Goal: Find specific fact: Find specific page/section

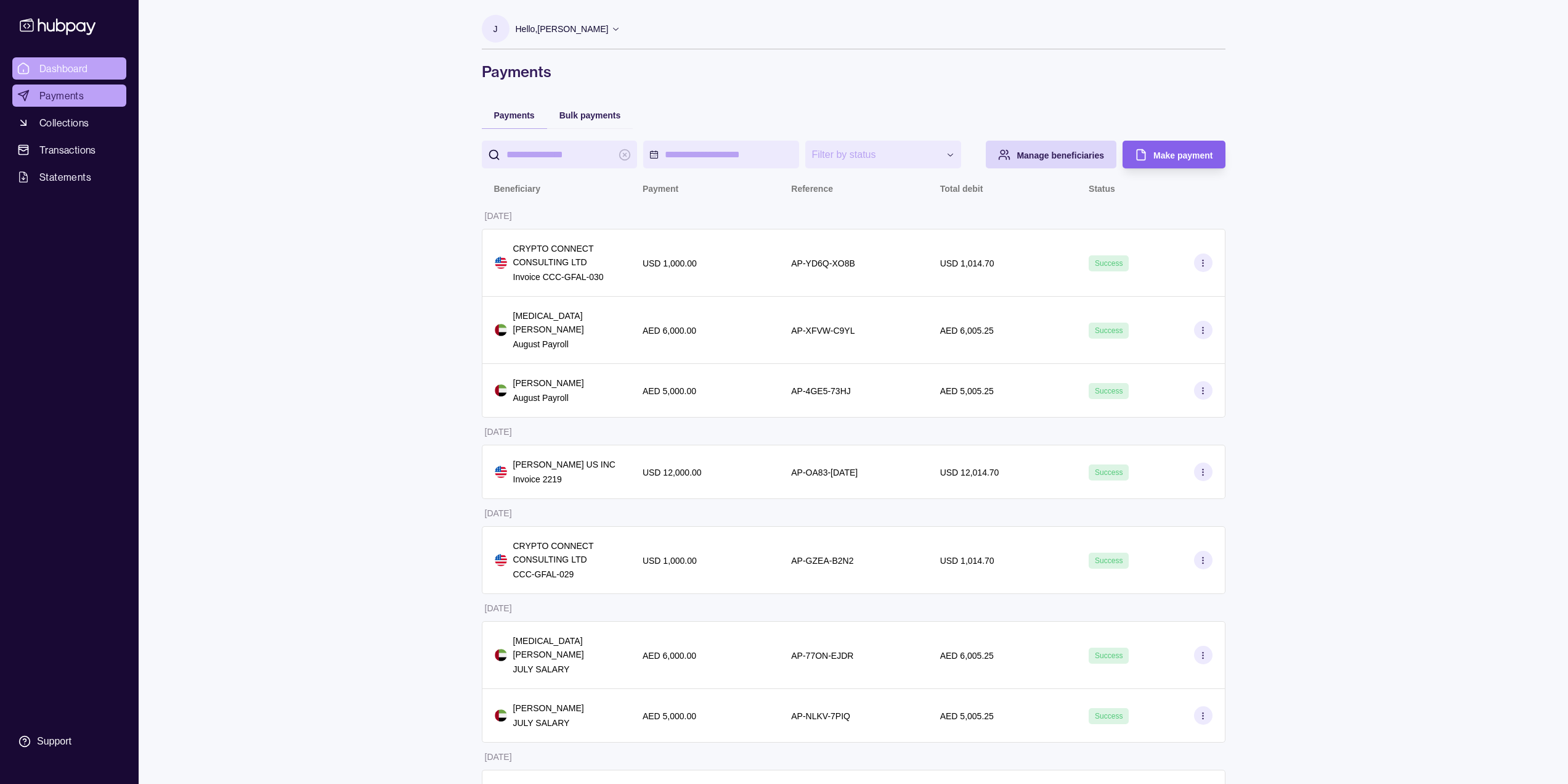
click at [42, 70] on span "Dashboard" at bounding box center [63, 68] width 48 height 15
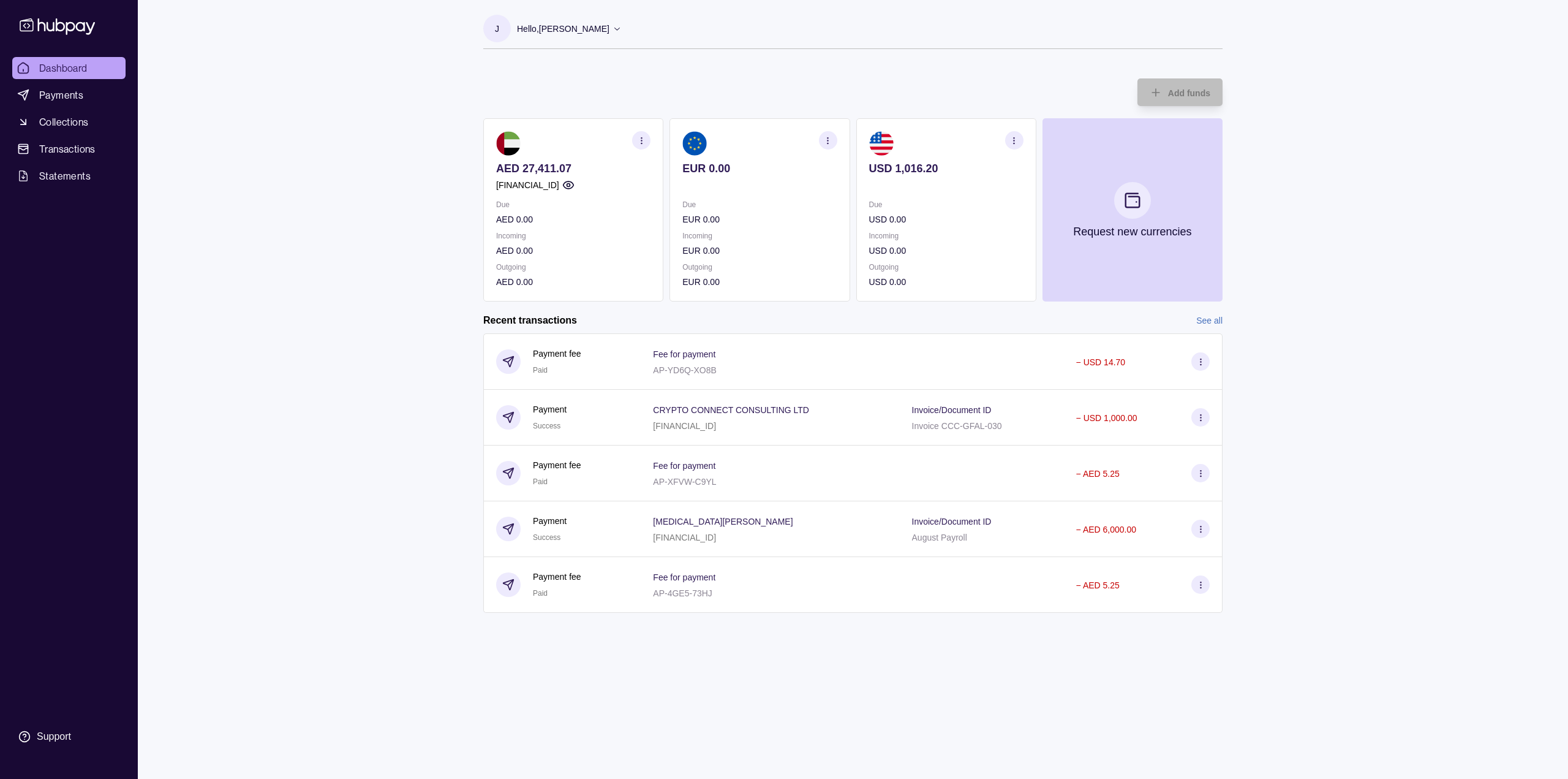
click at [830, 141] on icon "button" at bounding box center [828, 141] width 9 height 9
click at [835, 139] on icon "button" at bounding box center [831, 136] width 12 height 12
click at [837, 143] on section "button" at bounding box center [829, 140] width 19 height 19
click at [774, 169] on link "View account details" at bounding box center [742, 171] width 78 height 13
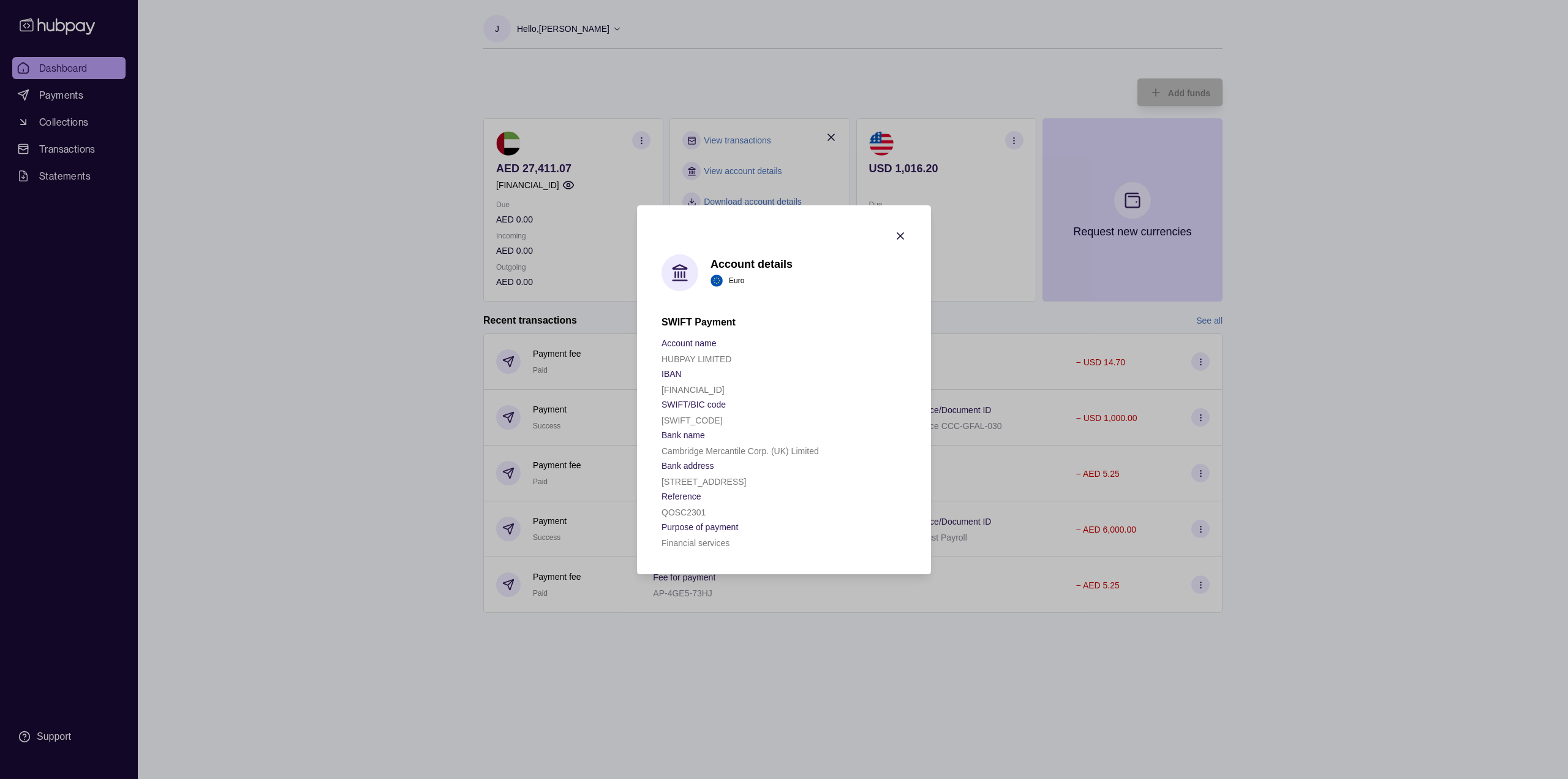
click at [895, 230] on icon "button" at bounding box center [900, 235] width 12 height 12
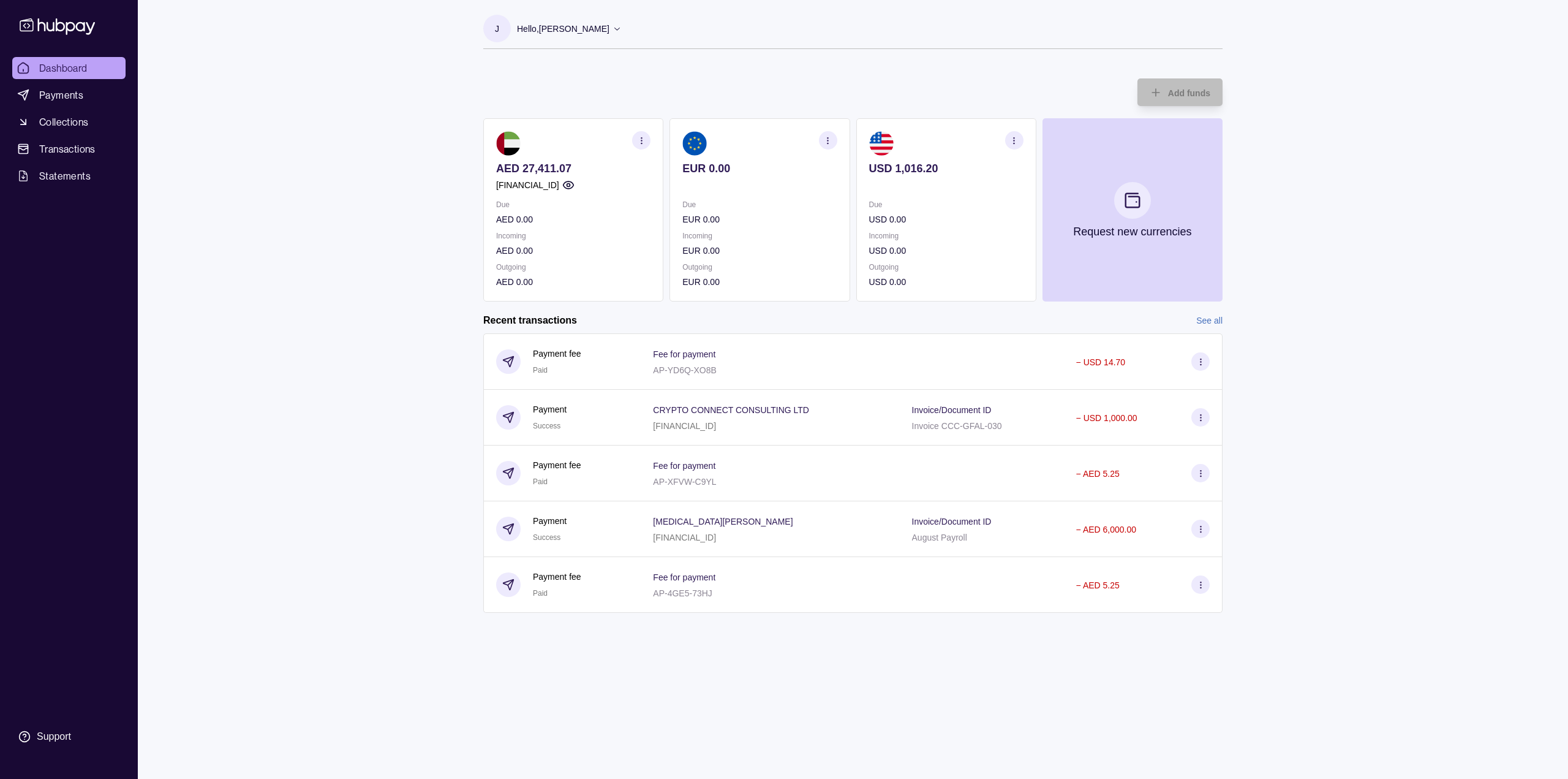
click at [633, 143] on section "button" at bounding box center [641, 140] width 19 height 19
click at [572, 169] on link "View account details" at bounding box center [556, 171] width 78 height 13
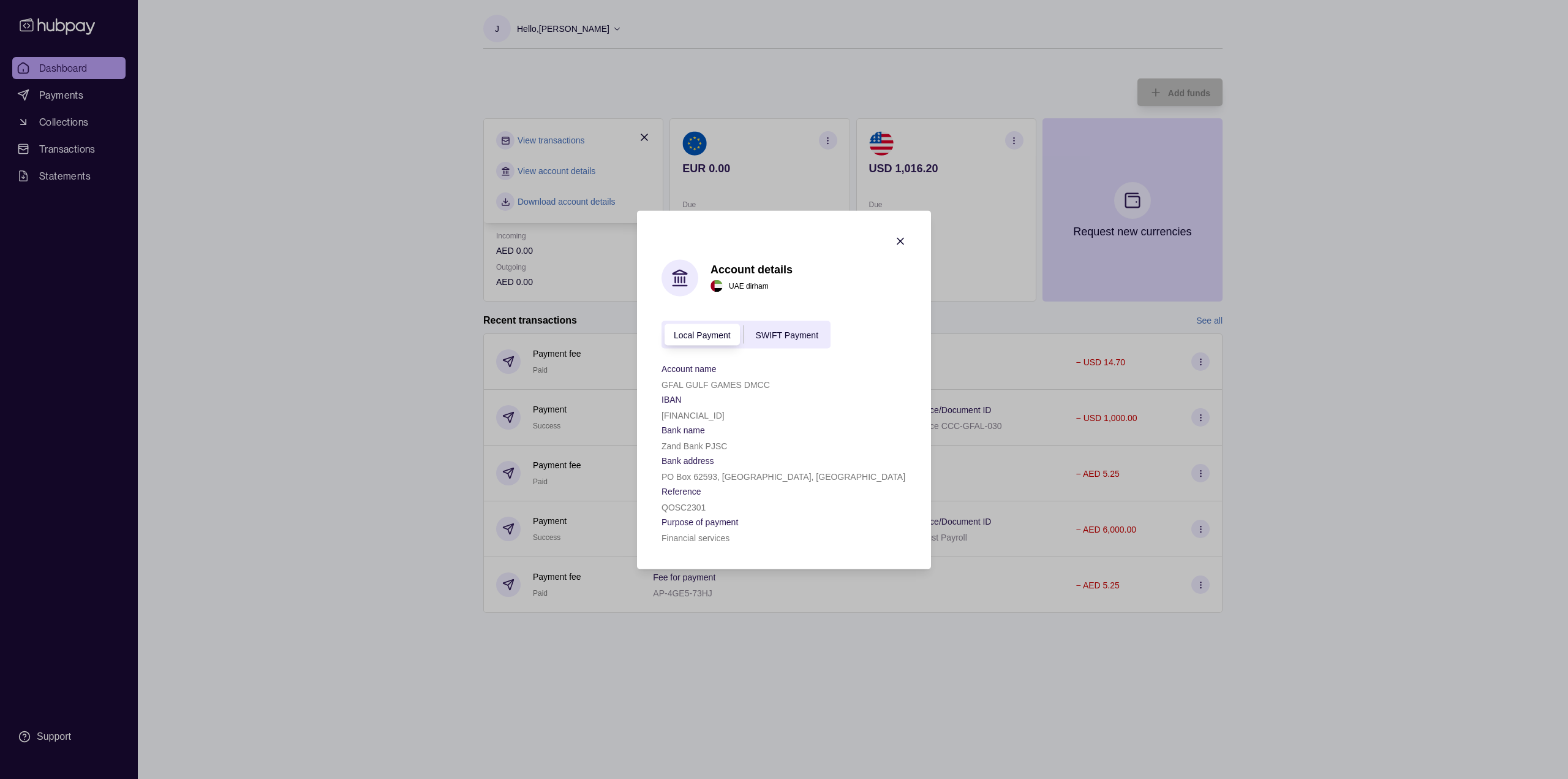
click at [771, 324] on div "Local Payment SWIFT Payment" at bounding box center [746, 334] width 169 height 27
click at [772, 333] on span "SWIFT Payment" at bounding box center [787, 335] width 62 height 9
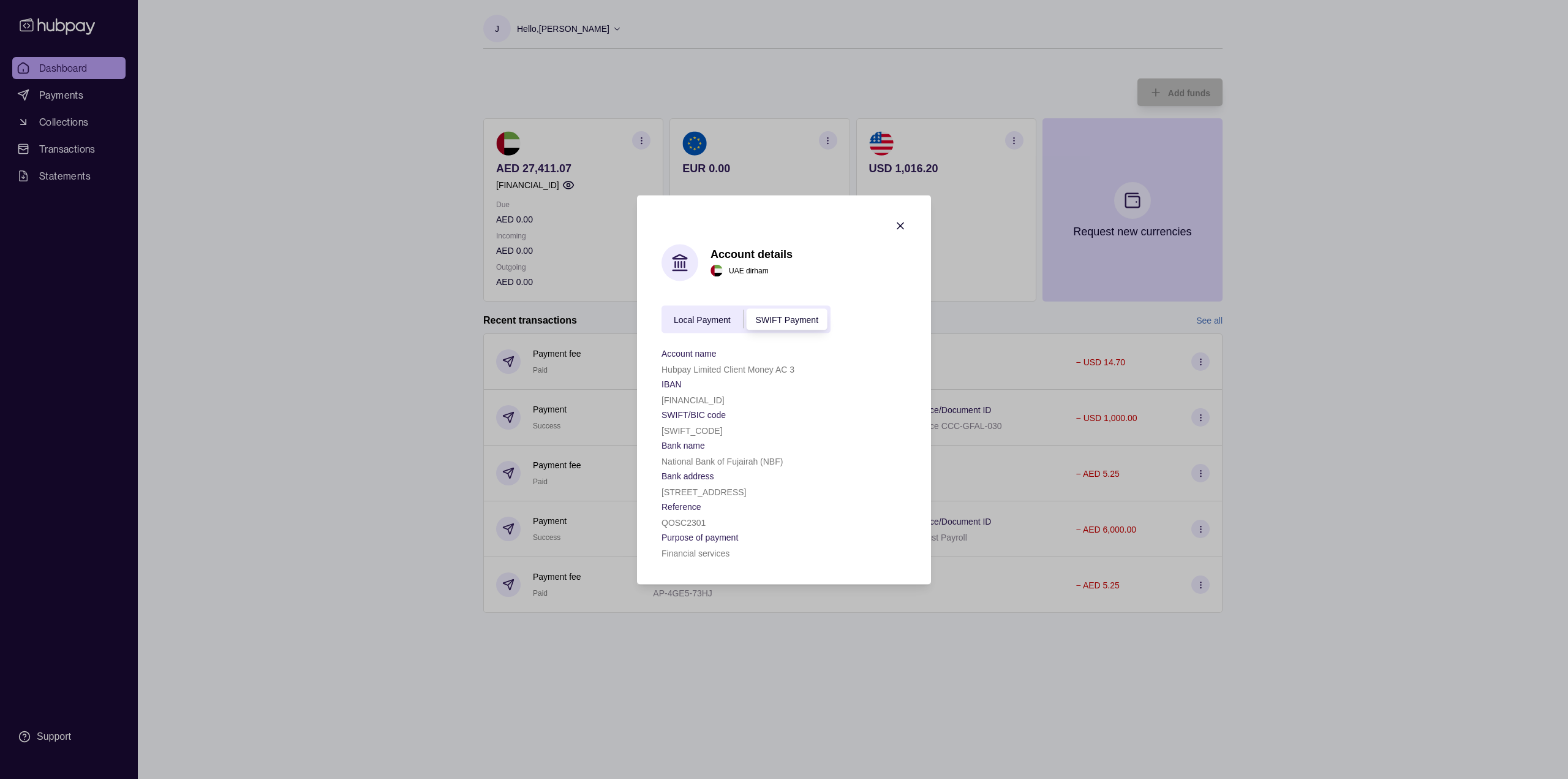
click at [724, 400] on p "[FINANCIAL_ID]" at bounding box center [692, 399] width 63 height 9
copy p "[FINANCIAL_ID]"
click at [704, 436] on div "[SWIFT_CODE]" at bounding box center [784, 430] width 245 height 15
click at [706, 432] on p "[SWIFT_CODE]" at bounding box center [691, 430] width 61 height 9
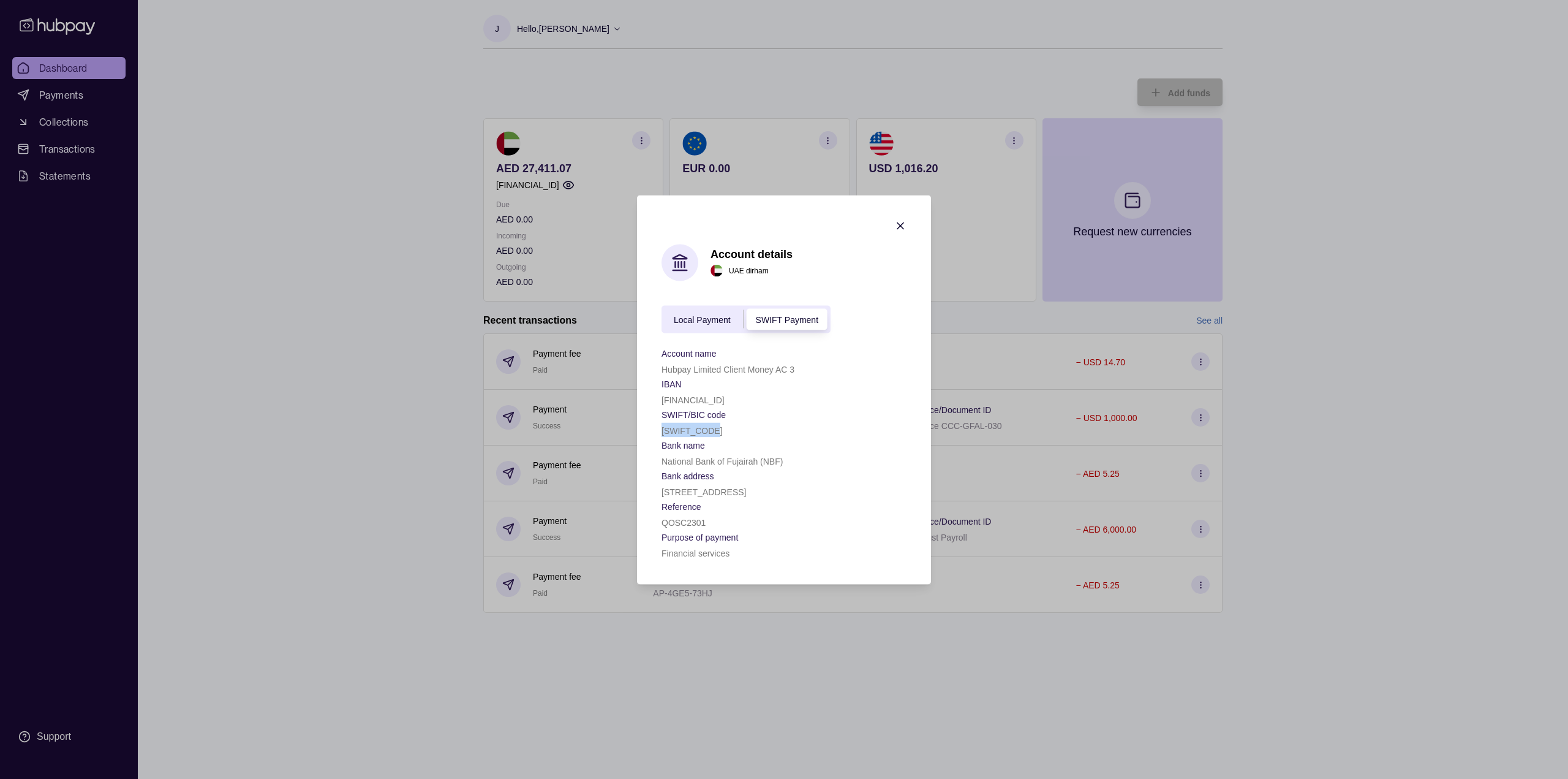
click at [706, 432] on p "[SWIFT_CODE]" at bounding box center [691, 430] width 61 height 9
click at [745, 464] on p "National Bank of Fujairah (NBF)" at bounding box center [721, 460] width 121 height 9
click at [744, 497] on div "[STREET_ADDRESS]" at bounding box center [784, 491] width 245 height 15
click at [692, 521] on p "QOSC2301" at bounding box center [683, 522] width 44 height 9
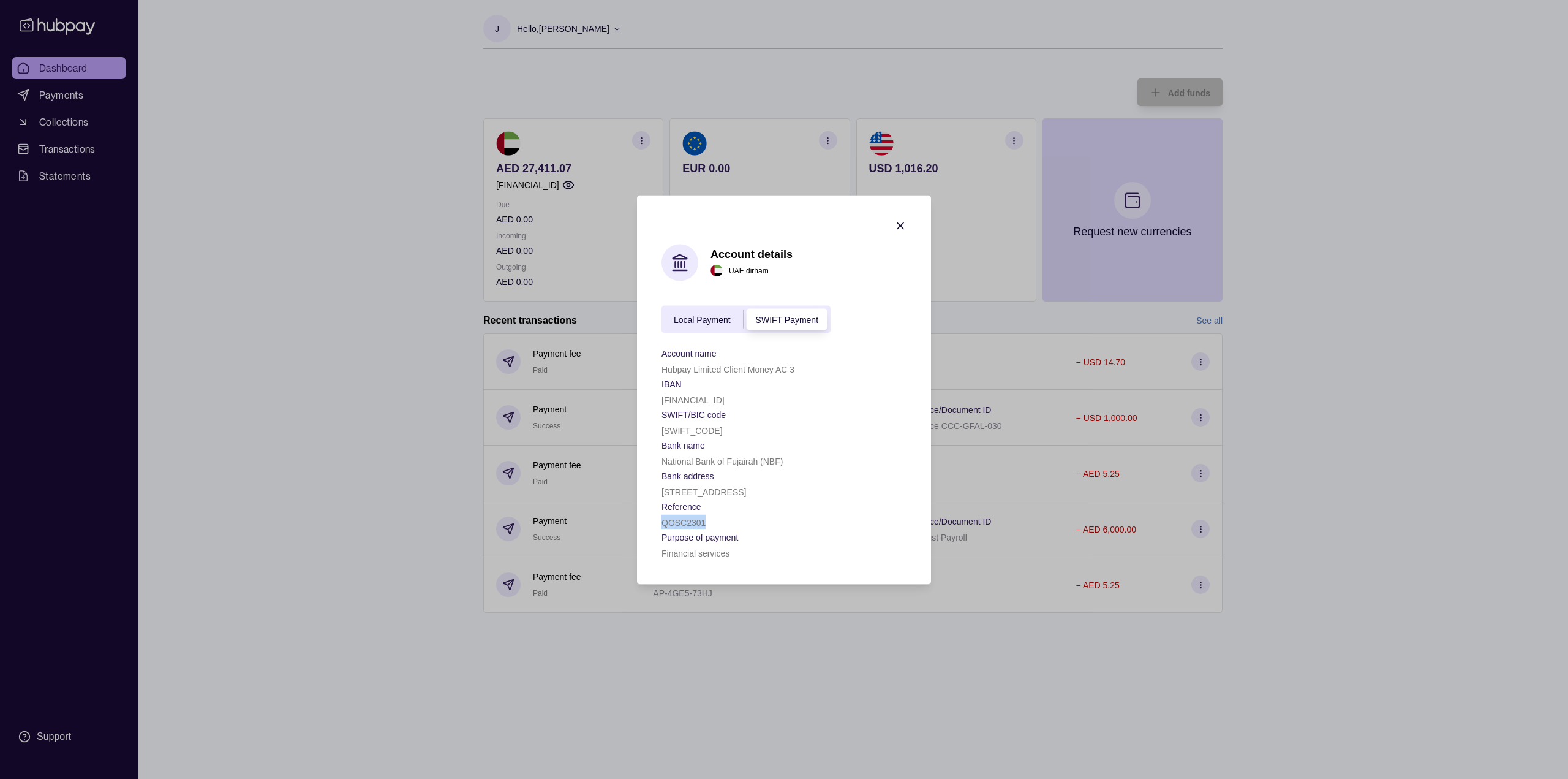
click at [692, 521] on p "QOSC2301" at bounding box center [683, 522] width 44 height 9
click at [708, 552] on p "Financial services" at bounding box center [695, 552] width 68 height 9
